Goal: Information Seeking & Learning: Find specific page/section

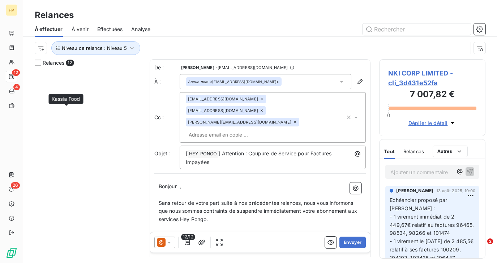
scroll to position [192, 106]
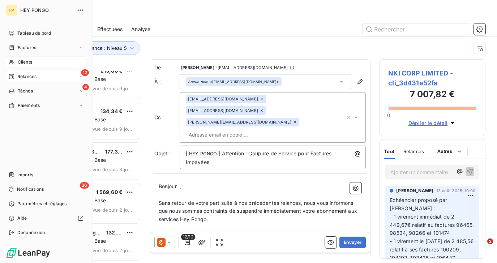
click at [10, 60] on icon at bounding box center [12, 62] width 6 height 6
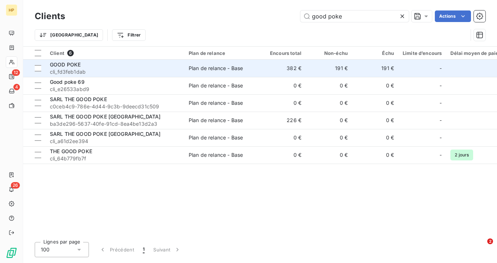
type input "good poke"
click at [133, 68] on span "cli_fd3feb1dab" at bounding box center [115, 71] width 130 height 7
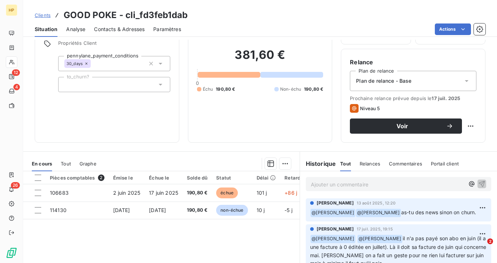
scroll to position [58, 0]
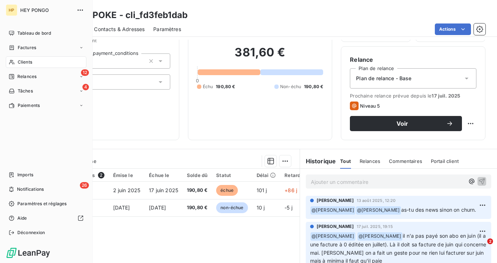
click at [21, 61] on span "Clients" at bounding box center [25, 62] width 14 height 7
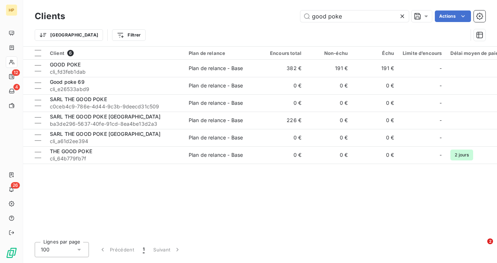
drag, startPoint x: 340, startPoint y: 16, endPoint x: 295, endPoint y: 16, distance: 45.5
click at [295, 16] on div "good poke Actions" at bounding box center [280, 16] width 412 height 12
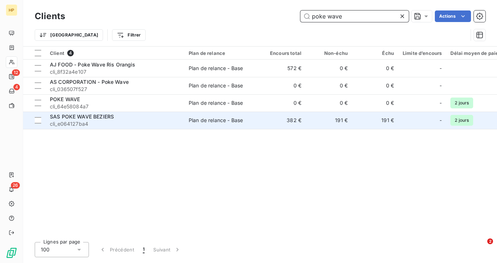
type input "poke wave"
click at [96, 118] on span "SAS POKE WAVE BEZIERS" at bounding box center [82, 116] width 64 height 6
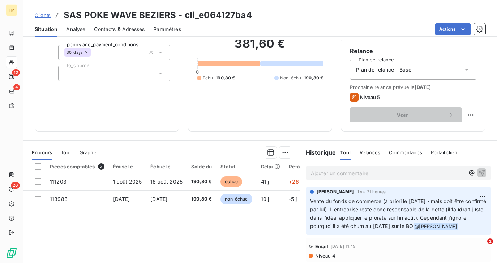
scroll to position [80, 0]
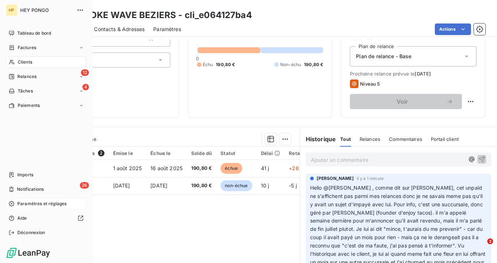
click at [27, 206] on span "Paramètres et réglages" at bounding box center [41, 204] width 49 height 7
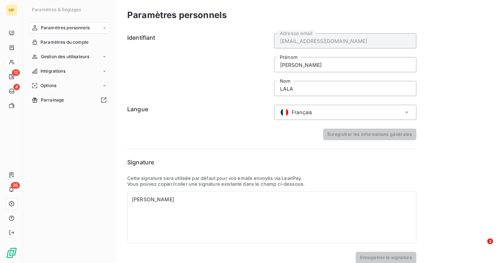
scroll to position [9, 0]
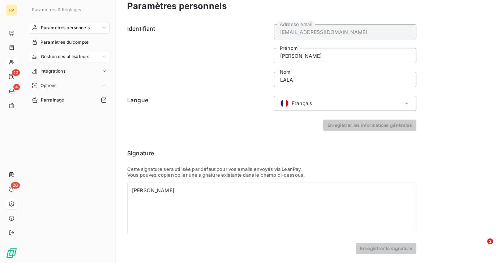
click at [62, 59] on span "Gestion des utilisateurs" at bounding box center [65, 56] width 49 height 7
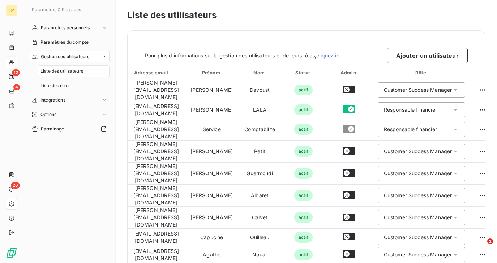
click at [59, 73] on span "Liste des utilisateurs" at bounding box center [61, 71] width 43 height 7
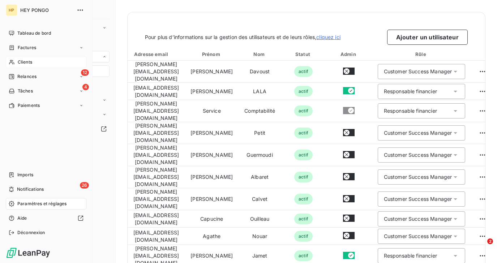
click at [26, 62] on span "Clients" at bounding box center [25, 62] width 14 height 7
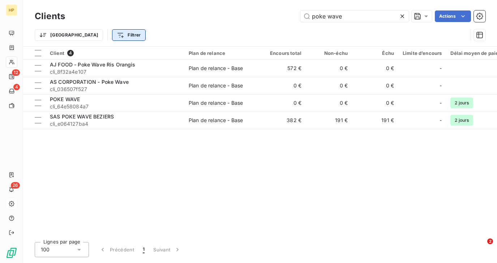
click at [102, 35] on html "HP 12 4 26 Clients poke wave Actions Trier Filtrer Client 4 Plan de relance Enc…" at bounding box center [248, 131] width 497 height 263
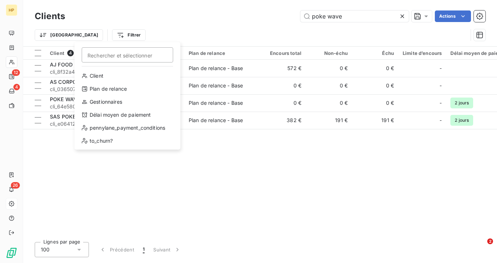
click at [219, 20] on html "HP 12 4 26 Clients poke wave Actions Trier Filtrer Rechercher et sélectionner C…" at bounding box center [248, 131] width 497 height 263
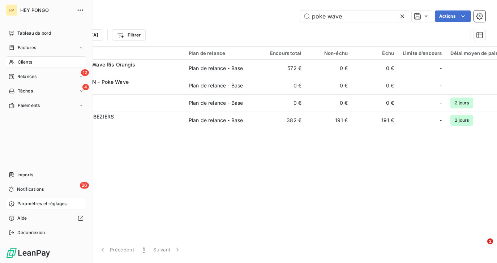
click at [25, 61] on span "Clients" at bounding box center [25, 62] width 14 height 7
click at [26, 76] on span "Relances" at bounding box center [26, 76] width 19 height 7
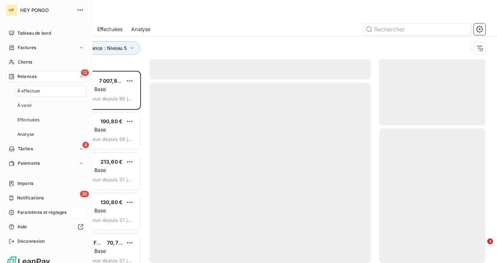
scroll to position [192, 106]
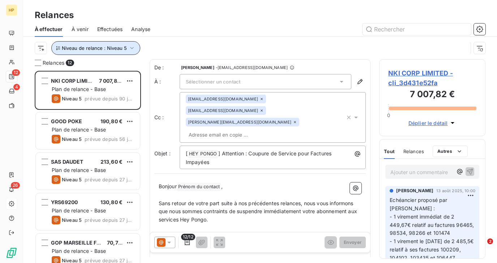
click at [87, 50] on span "Niveau de relance : Niveau 5" at bounding box center [94, 48] width 65 height 6
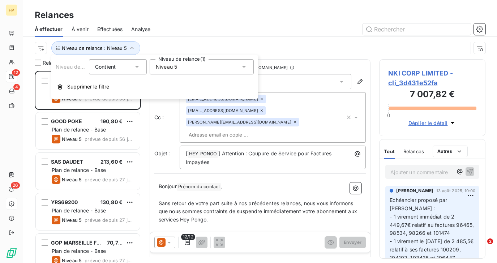
click at [159, 66] on span "Niveau 5" at bounding box center [166, 66] width 21 height 7
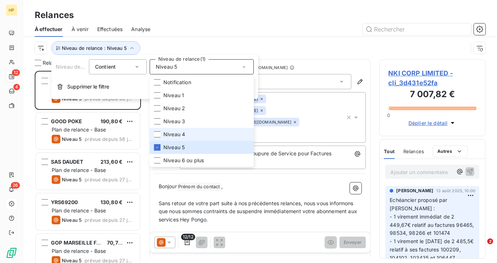
click at [163, 134] on span "Niveau 4" at bounding box center [174, 134] width 22 height 7
click at [177, 43] on div "Niveau de relance : Niveau 5 , ..." at bounding box center [251, 48] width 433 height 14
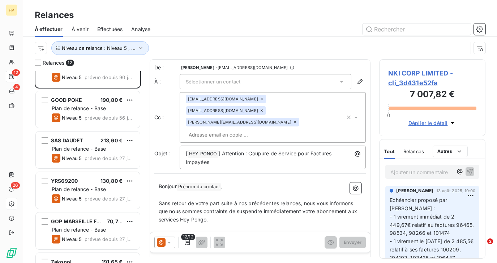
scroll to position [0, 0]
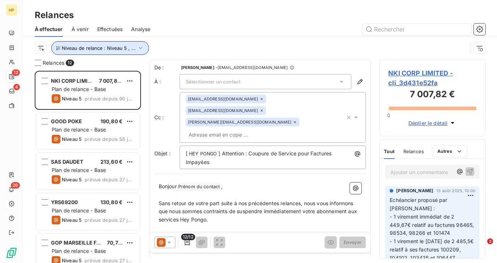
click at [90, 50] on span "Niveau de relance : Niveau 5 , ..." at bounding box center [99, 48] width 74 height 6
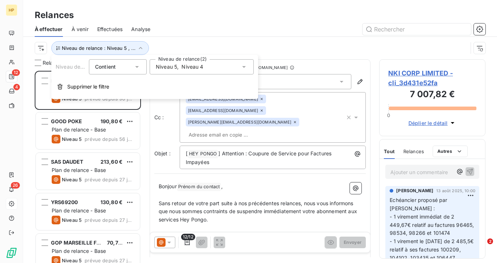
click at [167, 65] on span "Niveau 5" at bounding box center [166, 66] width 21 height 7
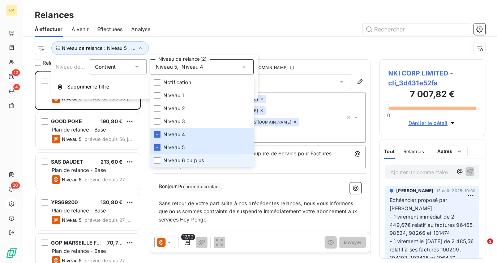
click at [166, 158] on span "Niveau 6 ou plus" at bounding box center [183, 160] width 40 height 7
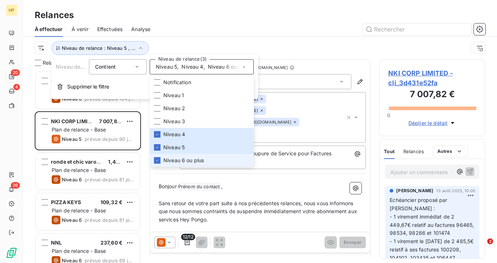
scroll to position [192, 106]
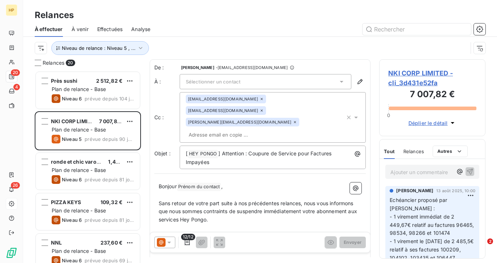
click at [188, 48] on div "Niveau de relance : Niveau 5 , ..." at bounding box center [251, 48] width 433 height 14
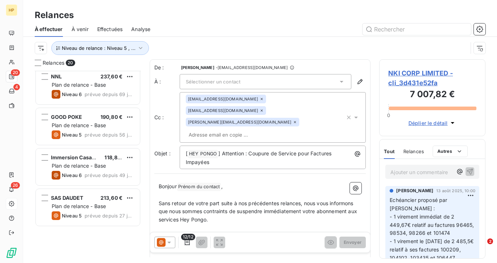
scroll to position [0, 0]
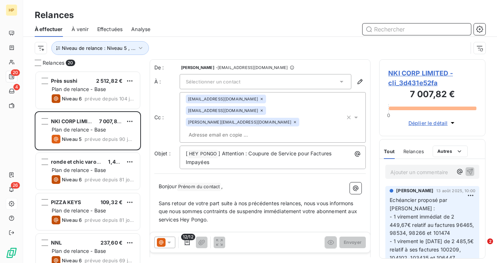
click at [390, 27] on input "text" at bounding box center [416, 29] width 108 height 12
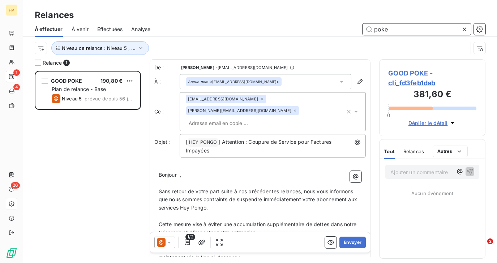
scroll to position [192, 106]
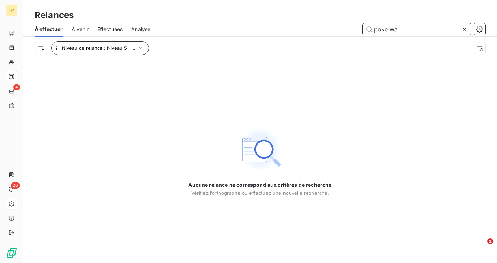
type input "poke wa"
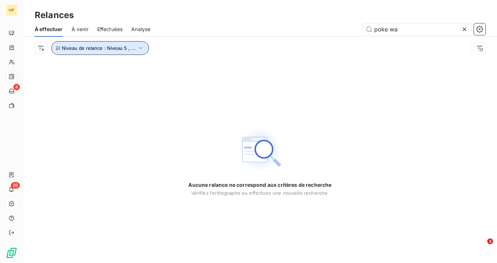
click at [125, 43] on button "Niveau de relance : Niveau 5 , ..." at bounding box center [100, 48] width 98 height 14
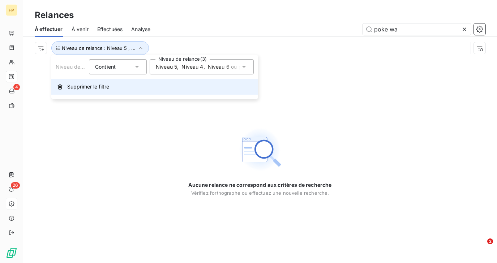
click at [98, 82] on button "Supprimer le filtre" at bounding box center [154, 87] width 207 height 16
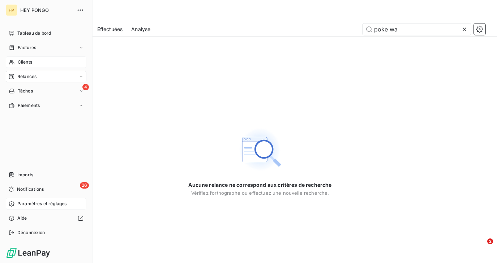
click at [20, 64] on span "Clients" at bounding box center [25, 62] width 14 height 7
click at [14, 61] on icon at bounding box center [12, 62] width 6 height 6
click at [20, 64] on span "Clients" at bounding box center [25, 62] width 14 height 7
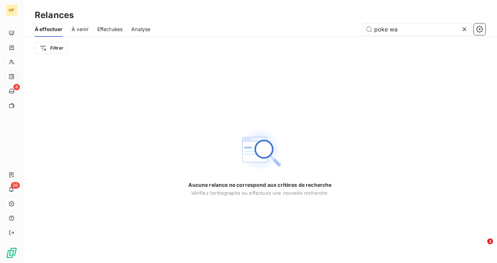
click at [465, 27] on icon at bounding box center [464, 29] width 7 height 7
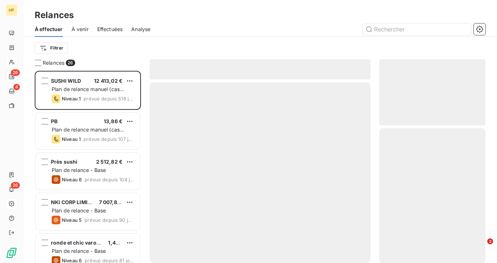
scroll to position [192, 106]
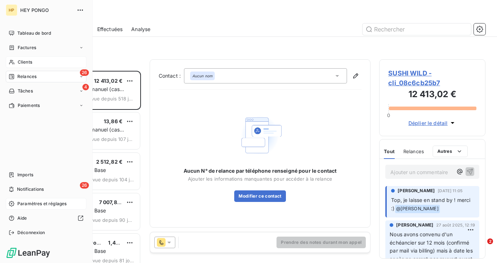
click at [13, 60] on icon at bounding box center [11, 62] width 5 height 5
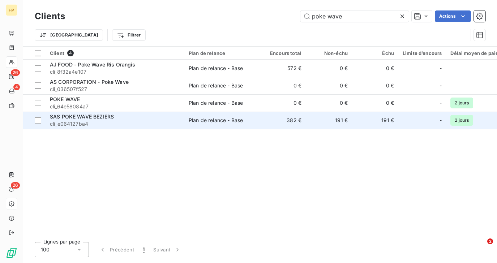
click at [100, 116] on span "SAS POKE WAVE BEZIERS" at bounding box center [82, 116] width 64 height 6
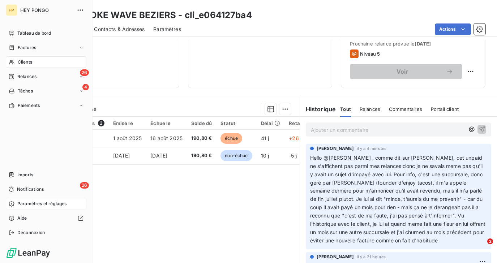
click at [27, 60] on span "Clients" at bounding box center [25, 62] width 14 height 7
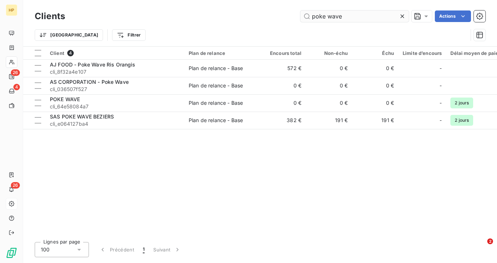
drag, startPoint x: 348, startPoint y: 15, endPoint x: 307, endPoint y: 15, distance: 41.2
click at [307, 15] on input "poke wave" at bounding box center [354, 16] width 108 height 12
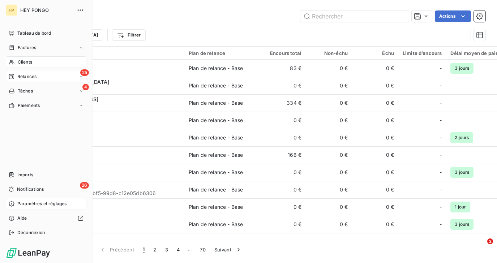
click at [16, 78] on div "Relances" at bounding box center [23, 76] width 28 height 7
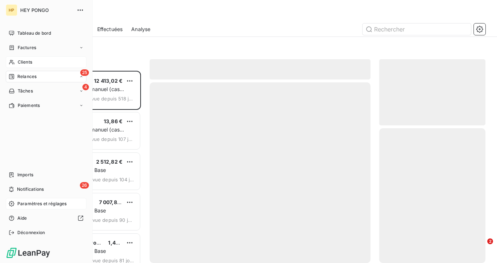
scroll to position [192, 106]
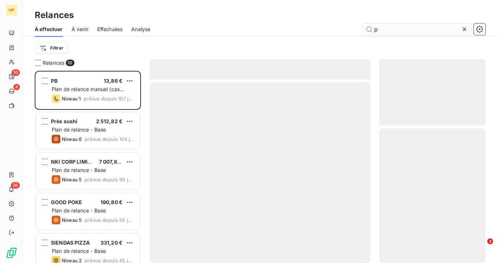
scroll to position [192, 106]
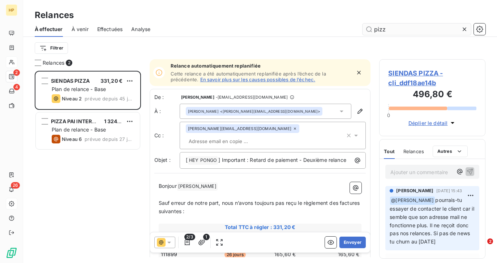
scroll to position [192, 106]
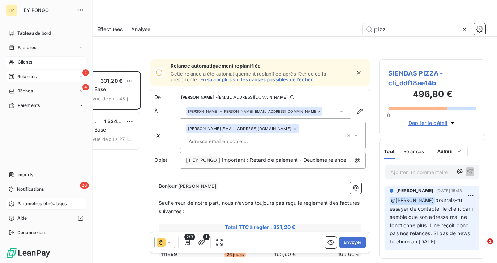
type input "pizz"
click at [16, 62] on div "Clients" at bounding box center [46, 62] width 81 height 12
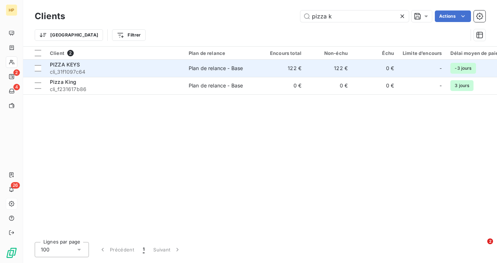
type input "pizza k"
click at [82, 68] on span "cli_31f1097c64" at bounding box center [115, 71] width 130 height 7
